Goal: Task Accomplishment & Management: Use online tool/utility

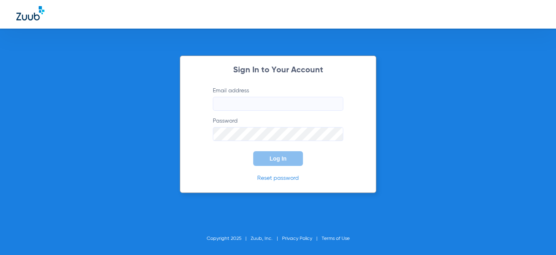
type input "[EMAIL_ADDRESS][DOMAIN_NAME]"
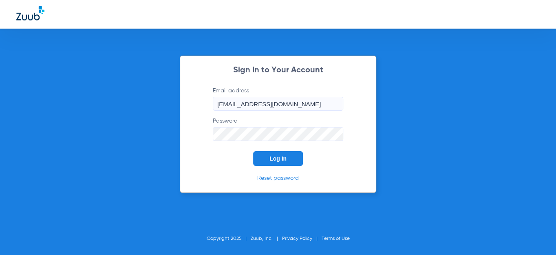
click at [266, 151] on button "Log In" at bounding box center [278, 158] width 50 height 15
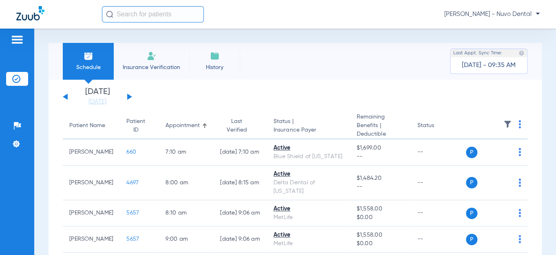
click at [130, 97] on button at bounding box center [129, 96] width 5 height 6
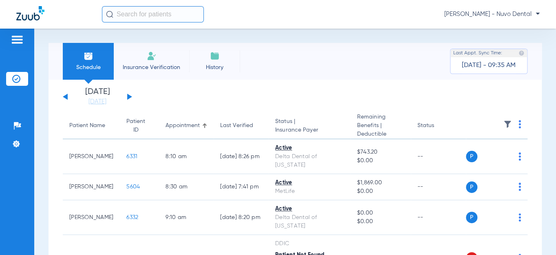
click at [130, 96] on button at bounding box center [129, 96] width 5 height 6
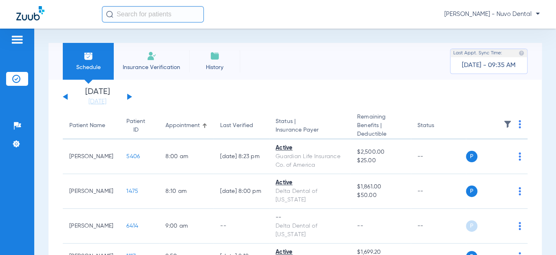
click at [127, 97] on div "[DATE] [DATE] [DATE] [DATE] [DATE] [DATE] [DATE] [DATE] [DATE] [DATE] [DATE] [D…" at bounding box center [97, 97] width 69 height 18
click at [129, 96] on button at bounding box center [129, 96] width 5 height 6
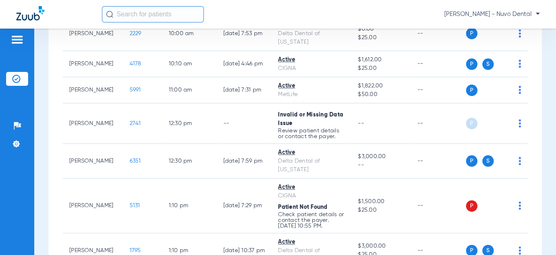
scroll to position [445, 0]
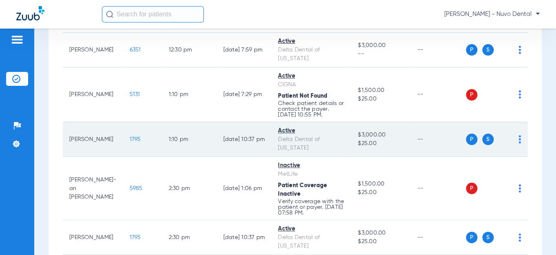
click at [130, 136] on span "1795" at bounding box center [135, 139] width 11 height 6
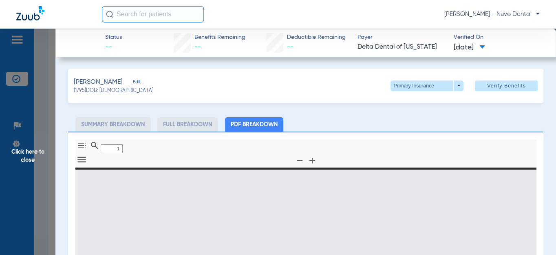
type input "0"
select select "page-width"
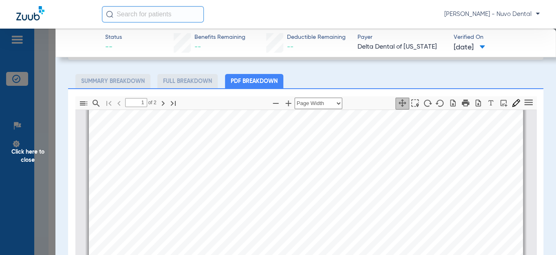
scroll to position [0, 0]
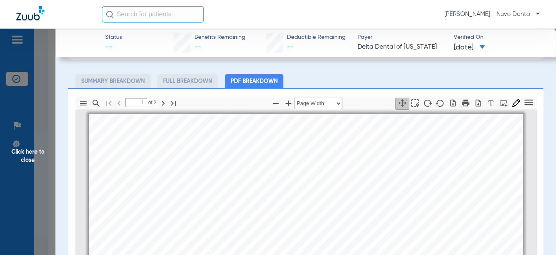
click at [485, 49] on span at bounding box center [483, 47] width 6 height 4
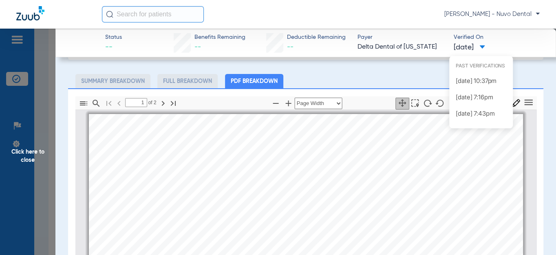
click at [496, 49] on div at bounding box center [278, 127] width 556 height 255
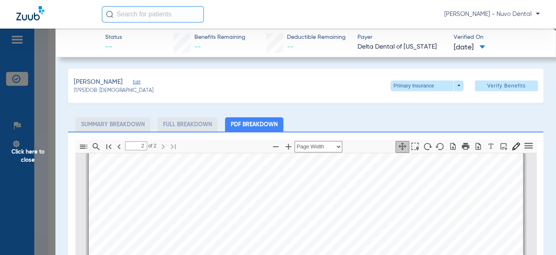
type input "1"
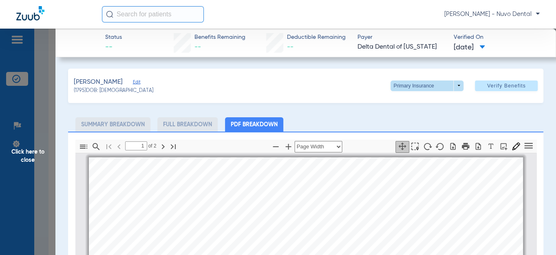
click at [431, 82] on span at bounding box center [428, 86] width 20 height 20
click at [417, 115] on span "Secondary Insurance" at bounding box center [419, 118] width 54 height 6
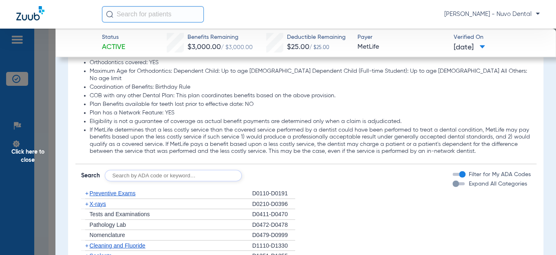
scroll to position [927, 0]
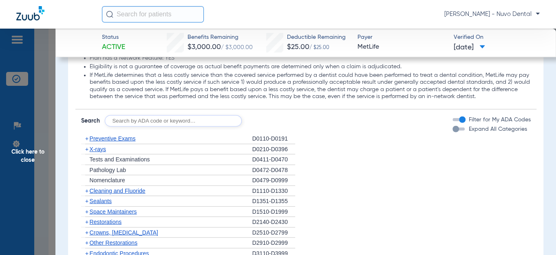
click at [153, 115] on input "text" at bounding box center [173, 120] width 137 height 11
type input "d0120, d4910, d1208, d2392, d6740, d6245, d8090, d9944"
click button "Search" at bounding box center [272, 120] width 32 height 11
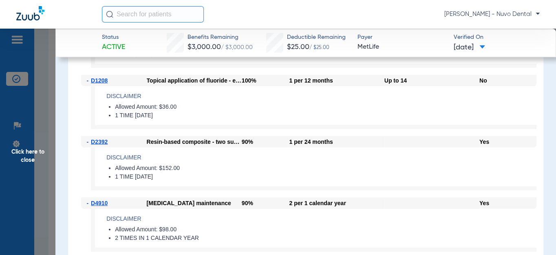
scroll to position [927, 0]
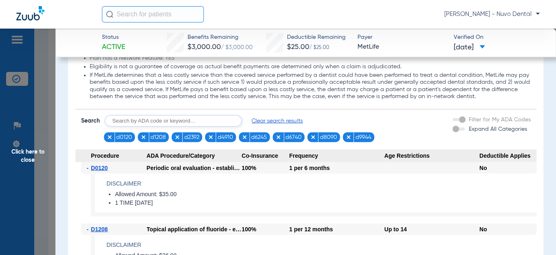
click at [212, 240] on h4 "Disclaimer" at bounding box center [321, 244] width 430 height 9
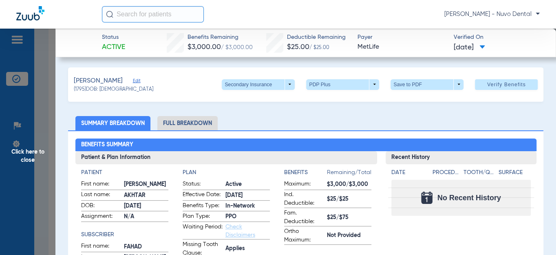
scroll to position [0, 0]
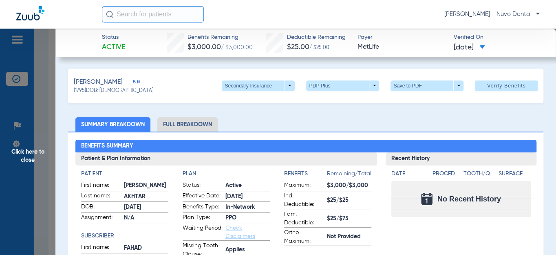
click at [183, 120] on li "Full Breakdown" at bounding box center [187, 124] width 60 height 14
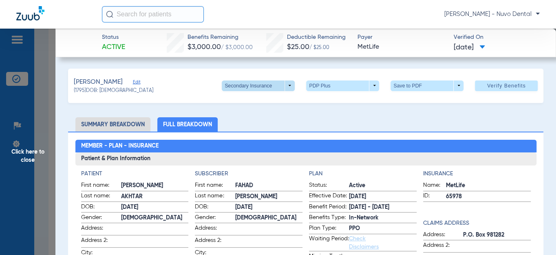
click at [236, 88] on span at bounding box center [258, 85] width 73 height 11
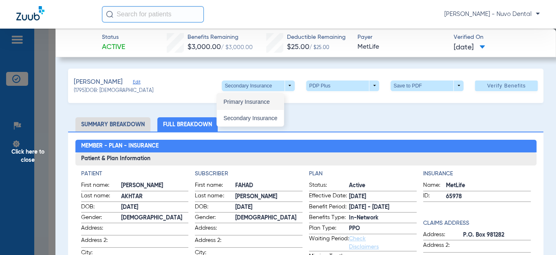
click at [242, 103] on span "Primary Insurance" at bounding box center [251, 102] width 54 height 6
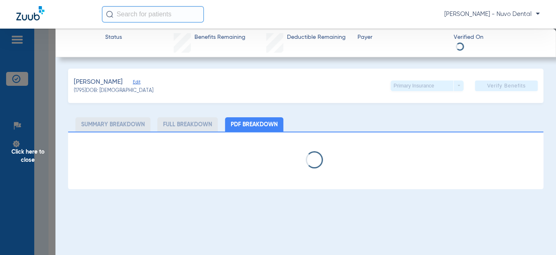
select select "page-width"
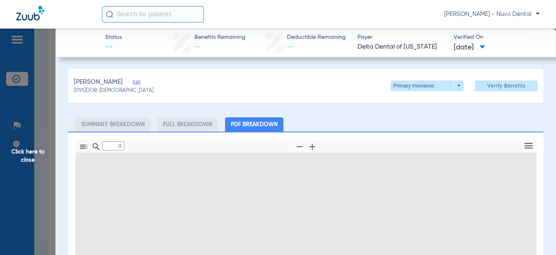
type input "1"
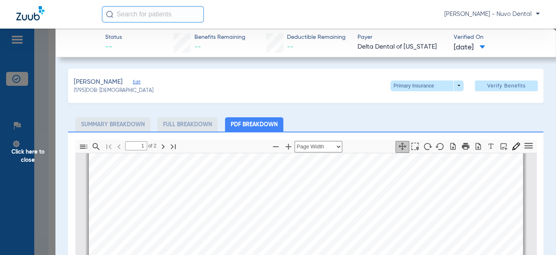
scroll to position [152, 0]
click at [328, 85] on div "[PERSON_NAME] Edit ([DEMOGRAPHIC_DATA]) DOB: [DEMOGRAPHIC_DATA] Primary Insuran…" at bounding box center [306, 86] width 476 height 34
click at [331, 88] on div "[PERSON_NAME] Edit ([DEMOGRAPHIC_DATA]) DOB: [DEMOGRAPHIC_DATA] Primary Insuran…" at bounding box center [306, 86] width 476 height 34
click at [320, 130] on ul "Summary Breakdown Full Breakdown PDF Breakdown" at bounding box center [306, 124] width 476 height 14
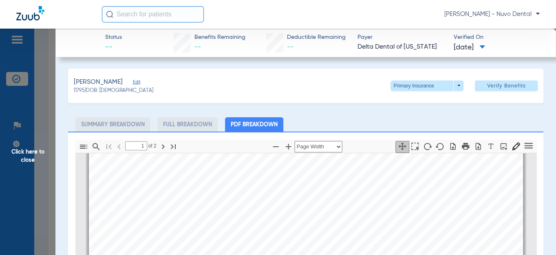
click at [300, 89] on div "[PERSON_NAME] Edit ([DEMOGRAPHIC_DATA]) DOB: [DEMOGRAPHIC_DATA] Primary Insuran…" at bounding box center [306, 86] width 476 height 34
click at [487, 89] on span "Verify Benefits" at bounding box center [506, 85] width 39 height 7
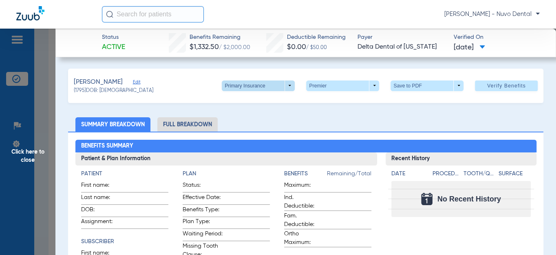
click at [274, 88] on span at bounding box center [258, 85] width 73 height 11
click at [255, 116] on span "Secondary Insurance" at bounding box center [251, 118] width 54 height 6
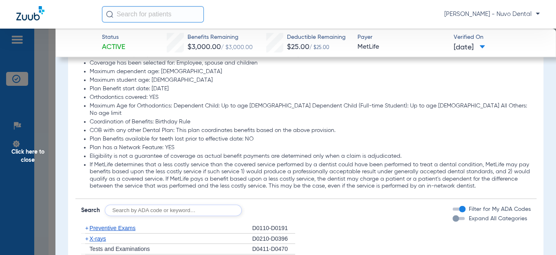
scroll to position [853, 0]
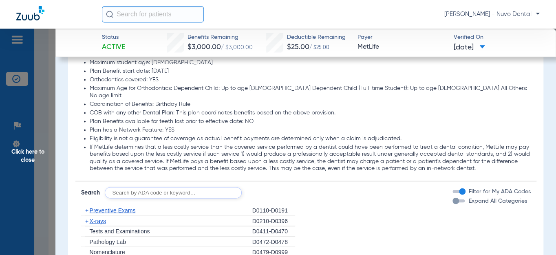
click at [163, 187] on input "text" at bounding box center [173, 192] width 137 height 11
type input "d4910, d1208, d2392, d8090, d9944"
click button "Search" at bounding box center [272, 192] width 32 height 11
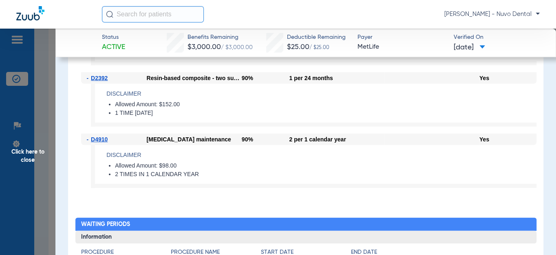
scroll to position [964, 0]
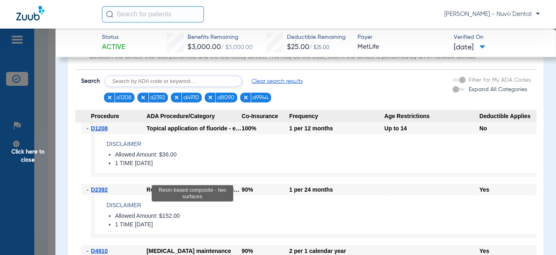
click at [217, 190] on div "Resin-based composite - two surfaces" at bounding box center [193, 193] width 82 height 16
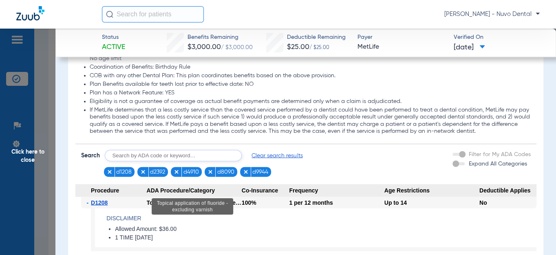
scroll to position [816, 0]
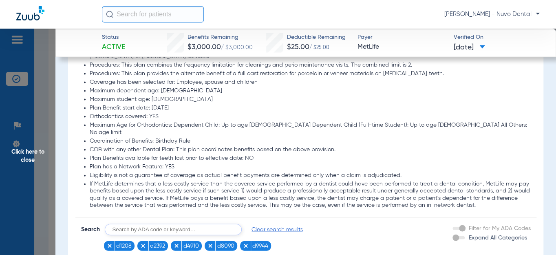
click at [16, 168] on span "Click here to close" at bounding box center [27, 156] width 55 height 255
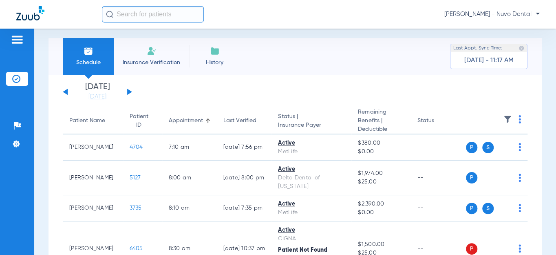
scroll to position [0, 0]
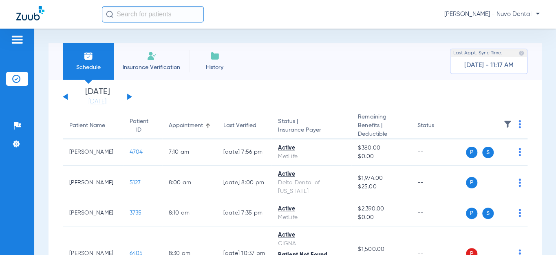
click at [66, 96] on button at bounding box center [65, 96] width 5 height 6
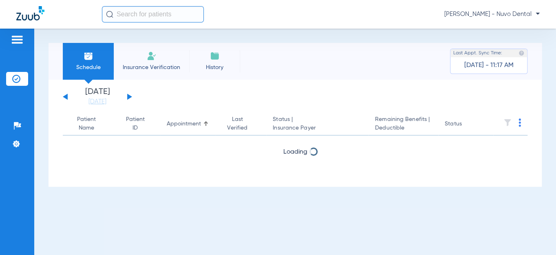
click at [66, 96] on button at bounding box center [65, 96] width 5 height 6
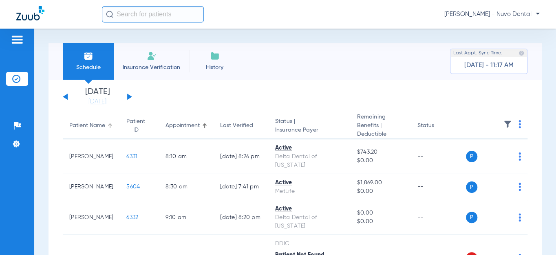
click at [91, 125] on div "Patient Name" at bounding box center [87, 125] width 36 height 9
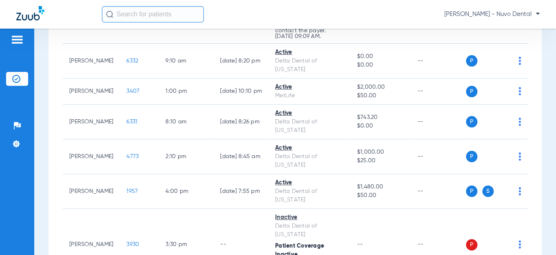
scroll to position [37, 0]
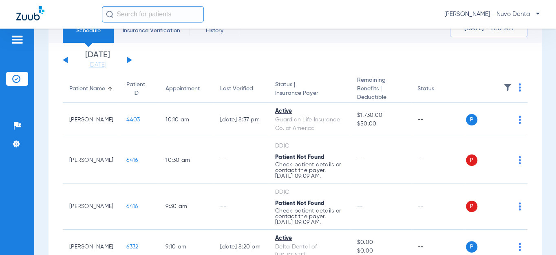
click at [68, 61] on div "[DATE] [DATE] [DATE] [DATE] [DATE] [DATE] [DATE] [DATE] [DATE] [DATE] [DATE] [D…" at bounding box center [97, 60] width 69 height 18
click at [65, 60] on button at bounding box center [65, 60] width 5 height 6
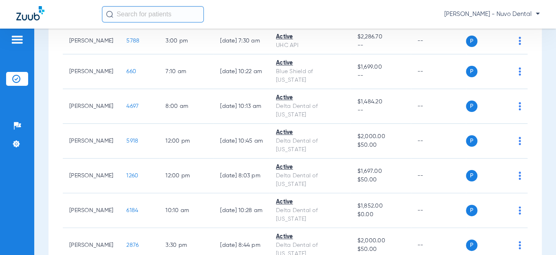
scroll to position [185, 0]
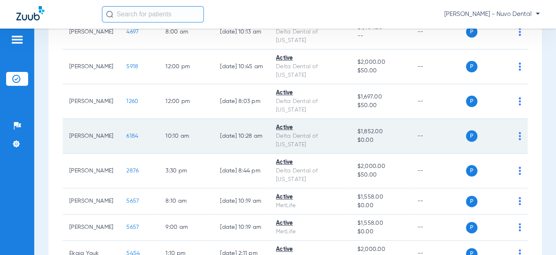
click at [126, 133] on span "6184" at bounding box center [132, 136] width 12 height 6
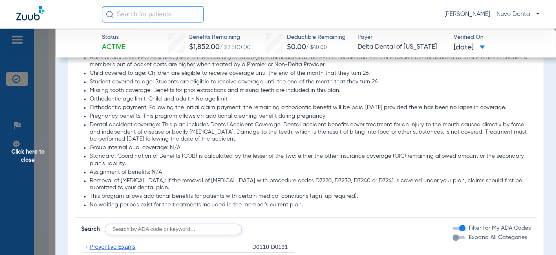
scroll to position [519, 0]
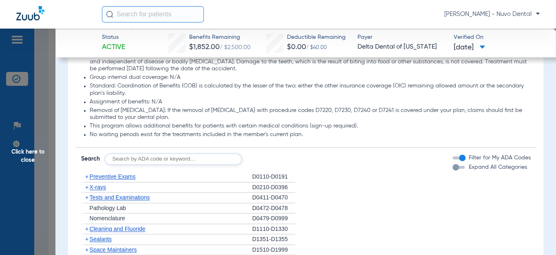
click at [142, 164] on input "text" at bounding box center [173, 158] width 137 height 11
type input "d2740, d2950, d4212, d3120"
click at [273, 164] on button "Search" at bounding box center [272, 158] width 32 height 11
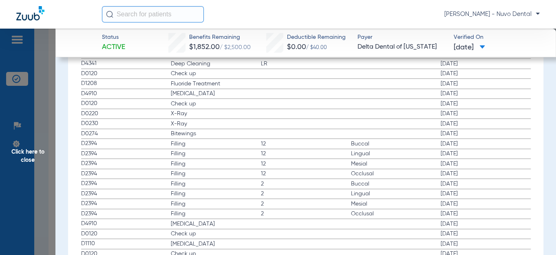
scroll to position [1372, 0]
